Goal: Transaction & Acquisition: Subscribe to service/newsletter

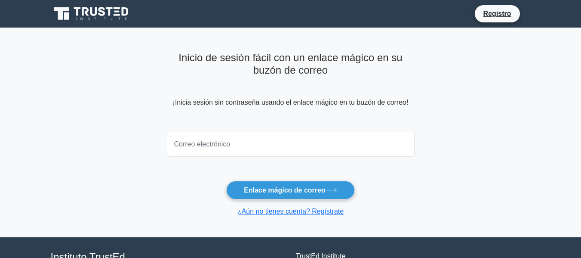
click at [105, 22] on icon at bounding box center [92, 14] width 83 height 16
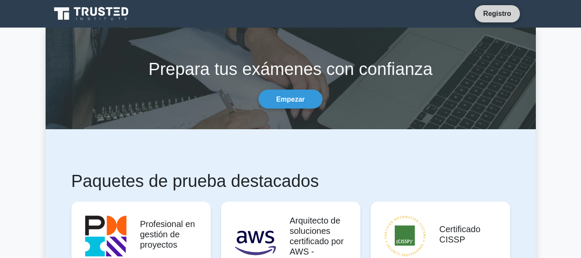
click at [495, 16] on font "Registro" at bounding box center [497, 13] width 28 height 7
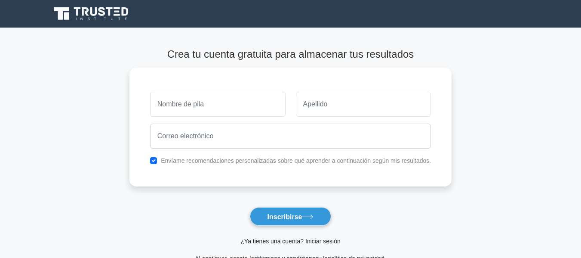
click at [69, 19] on icon at bounding box center [92, 14] width 83 height 16
